Goal: Information Seeking & Learning: Learn about a topic

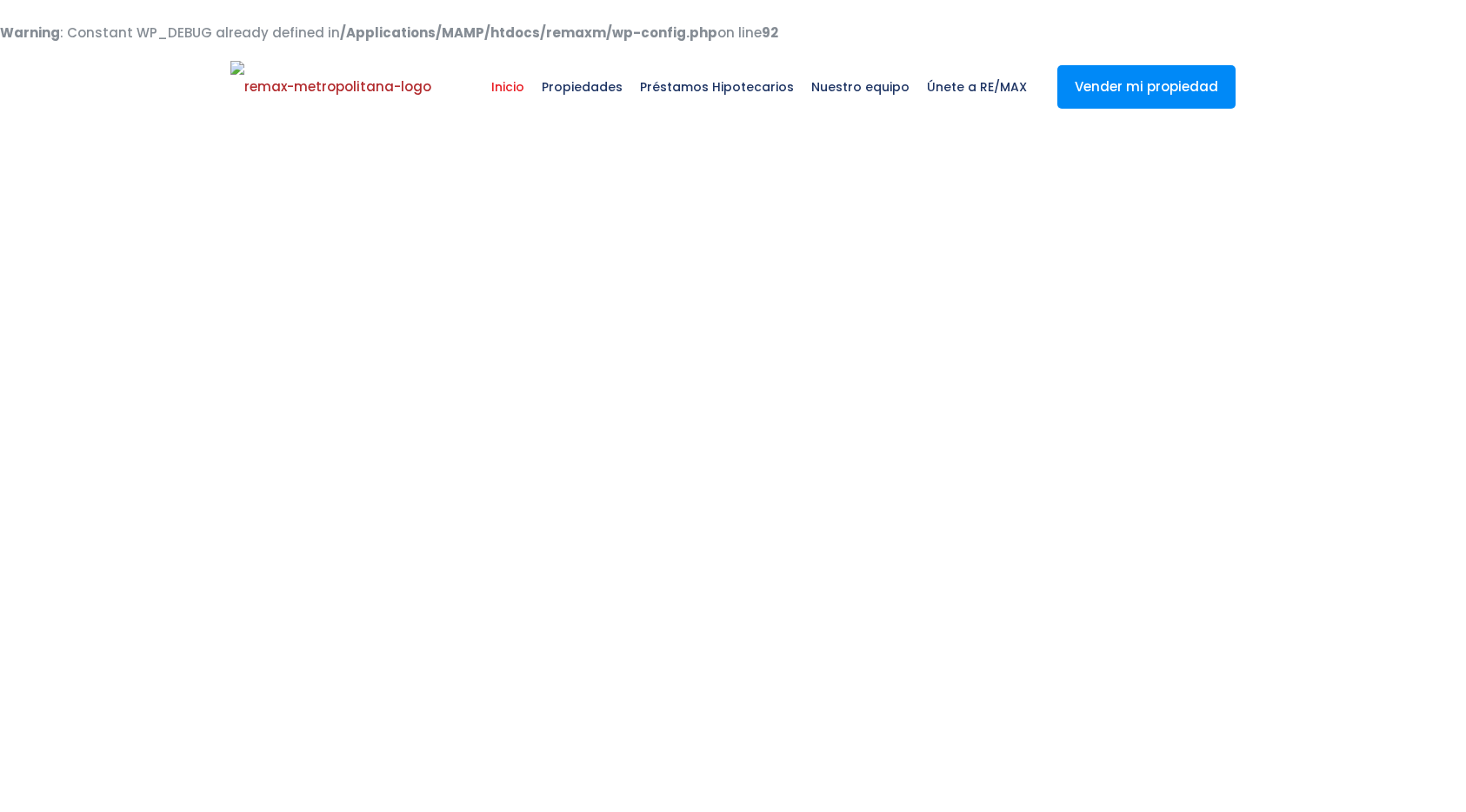
select select
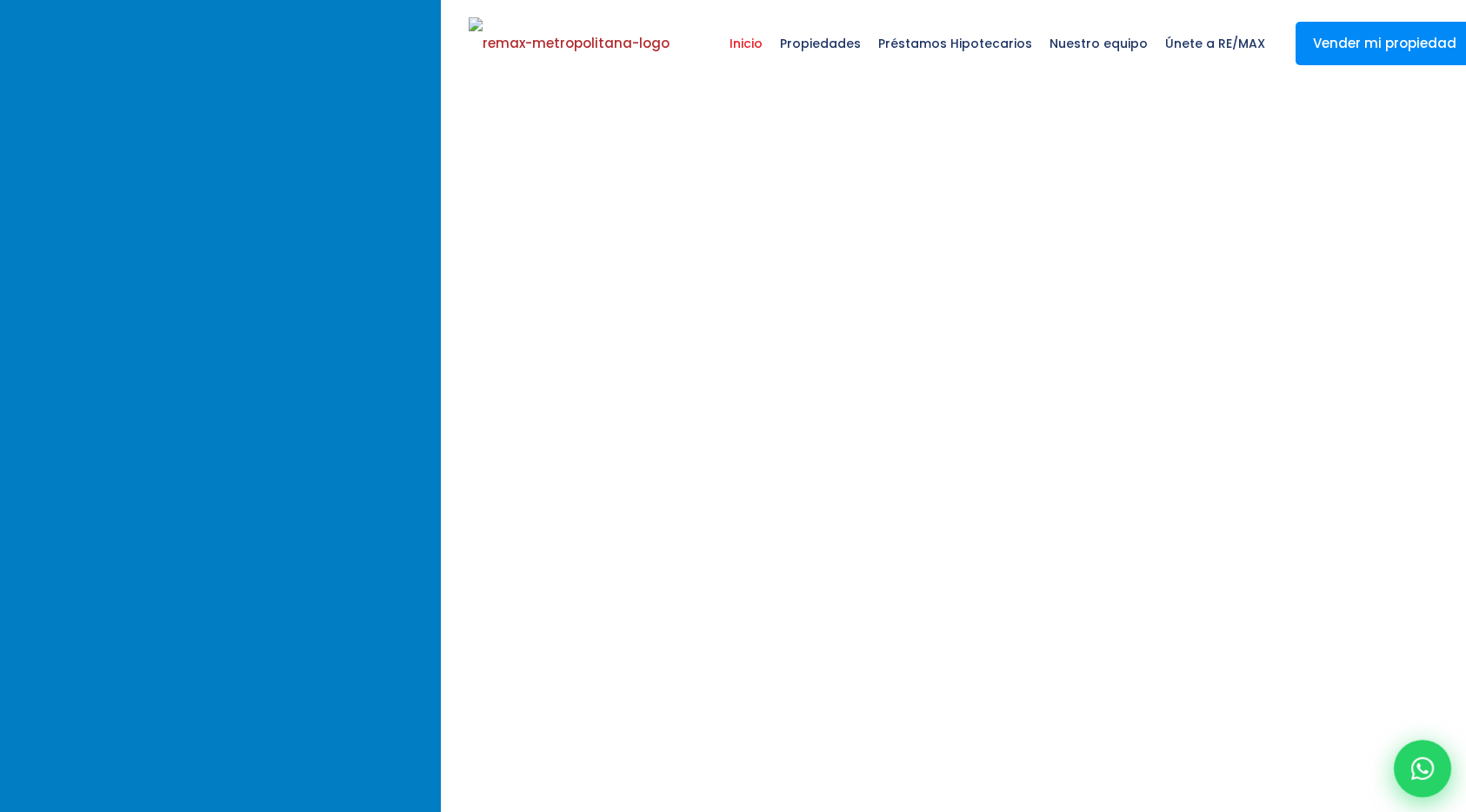
click at [1436, 769] on div at bounding box center [1422, 768] width 58 height 58
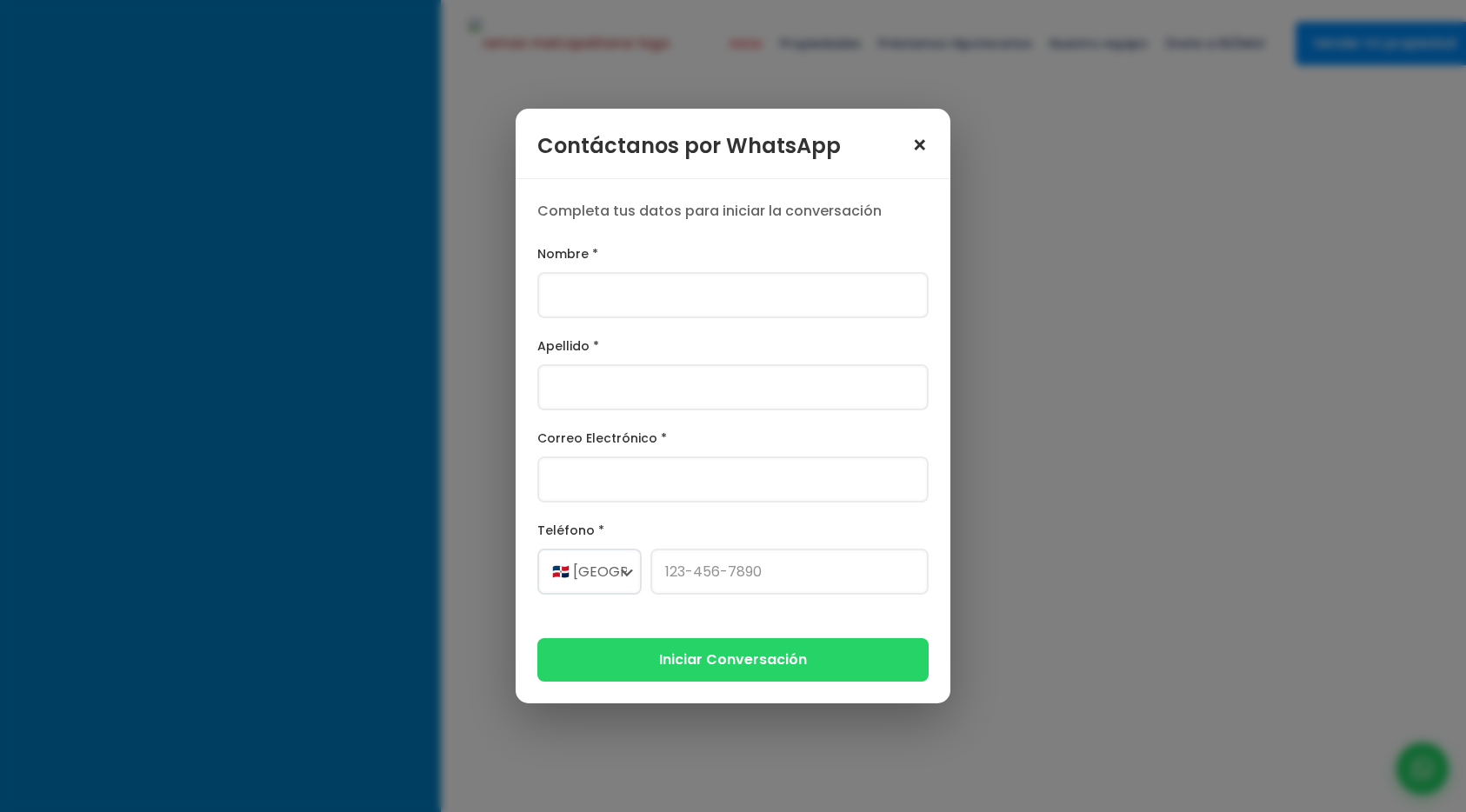
click at [920, 154] on div "Contáctanos por WhatsApp ×" at bounding box center [733, 144] width 435 height 70
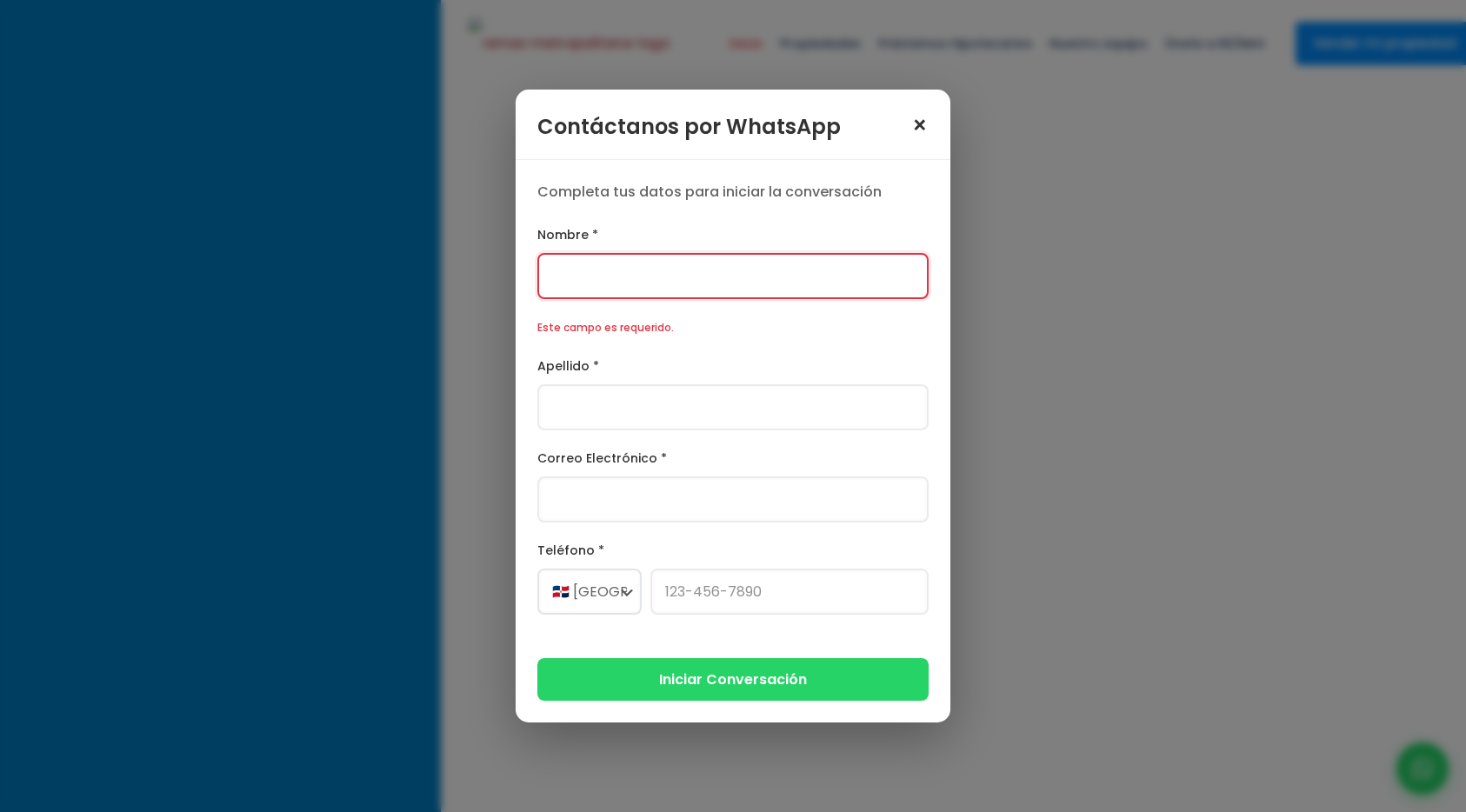
scroll to position [166, 0]
click at [911, 123] on span "×" at bounding box center [919, 125] width 17 height 25
